Goal: Information Seeking & Learning: Learn about a topic

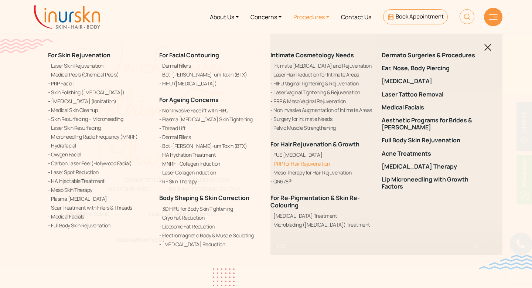
click at [311, 165] on link "PRP for Hair Rejuvenation" at bounding box center [321, 163] width 102 height 8
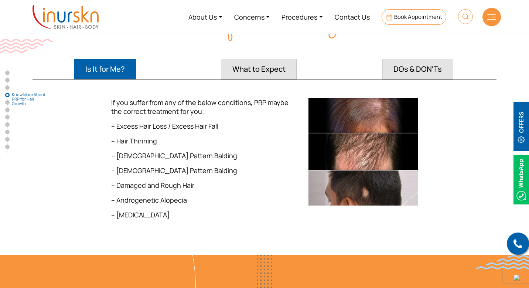
scroll to position [1079, 0]
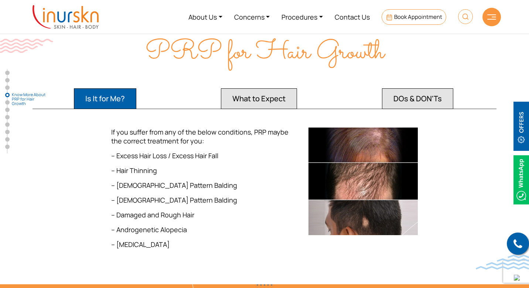
click at [265, 88] on button "What to Expect" at bounding box center [259, 98] width 76 height 21
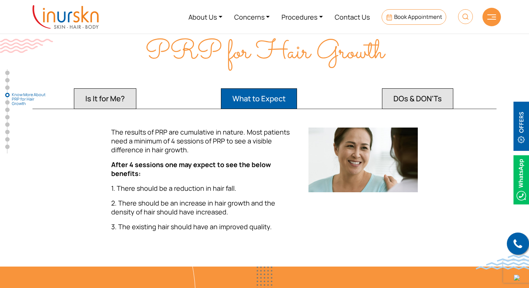
click at [411, 88] on button "DOs & DON'Ts" at bounding box center [417, 98] width 71 height 21
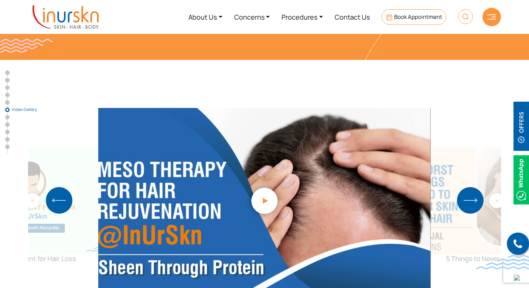
scroll to position [1925, 0]
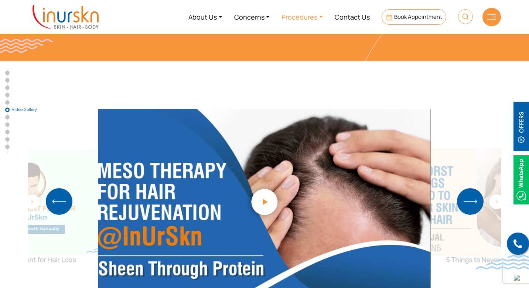
click at [316, 18] on link "Procedures" at bounding box center [301, 17] width 53 height 28
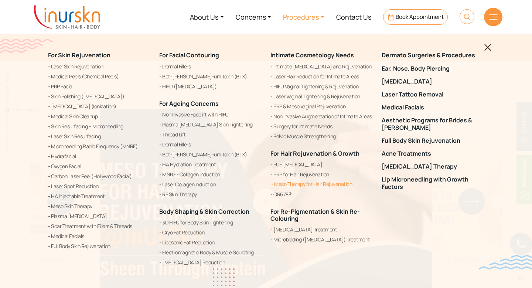
click at [292, 185] on link "Meso Therapy for Hair Rejuvenation" at bounding box center [321, 183] width 102 height 9
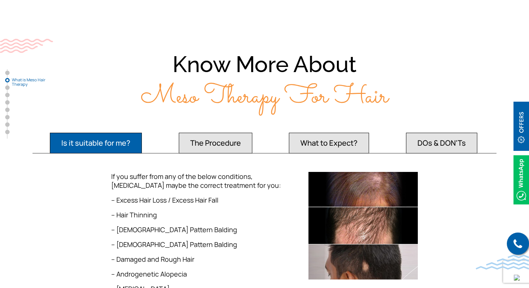
scroll to position [653, 0]
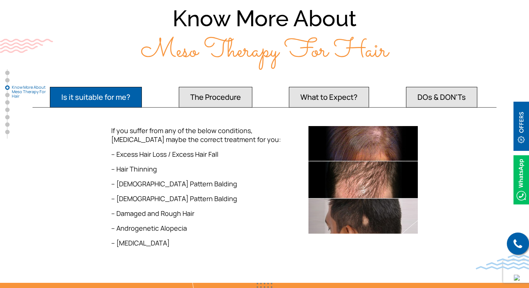
click at [315, 105] on button "What to Expect?" at bounding box center [329, 97] width 80 height 21
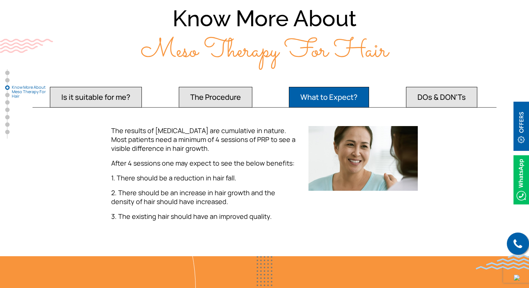
click at [131, 96] on button "Is it suitable for me?" at bounding box center [96, 97] width 92 height 21
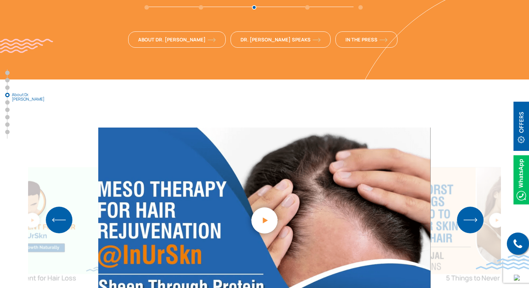
scroll to position [1389, 0]
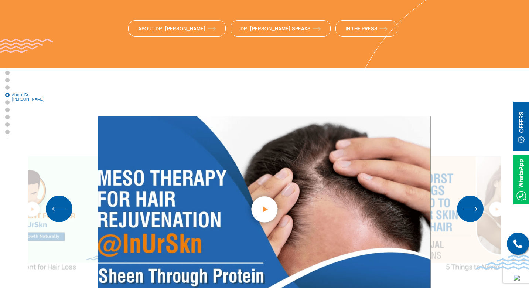
click at [516, 125] on img at bounding box center [521, 126] width 16 height 49
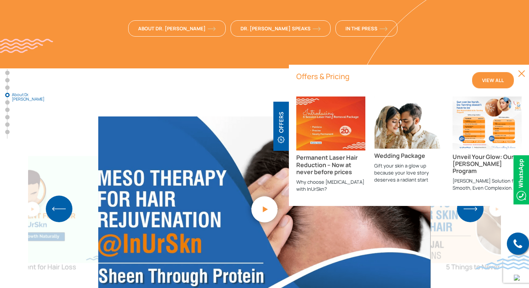
click at [481, 85] on link "View All" at bounding box center [493, 80] width 42 height 16
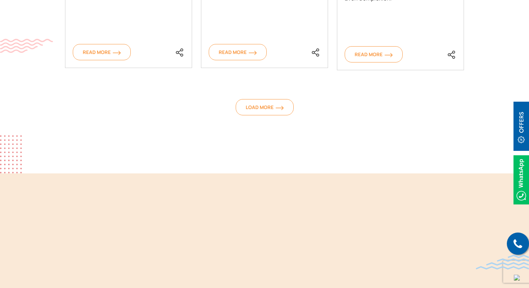
scroll to position [730, 0]
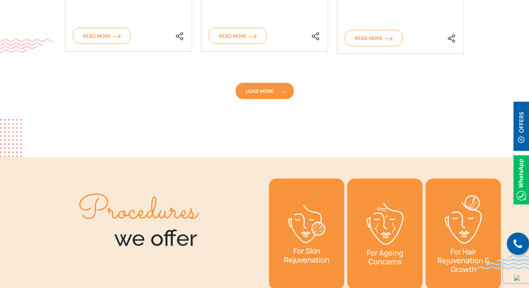
click at [265, 91] on span "Load More" at bounding box center [264, 90] width 38 height 7
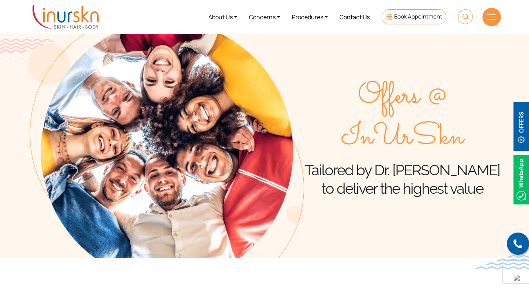
scroll to position [0, 0]
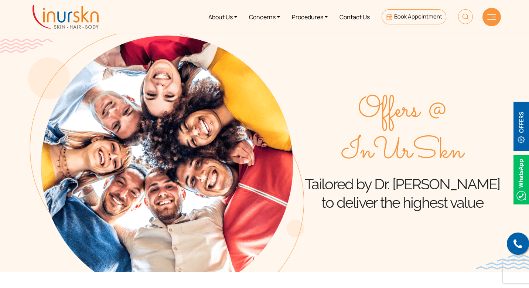
click at [519, 175] on img at bounding box center [521, 179] width 16 height 49
